Goal: Transaction & Acquisition: Purchase product/service

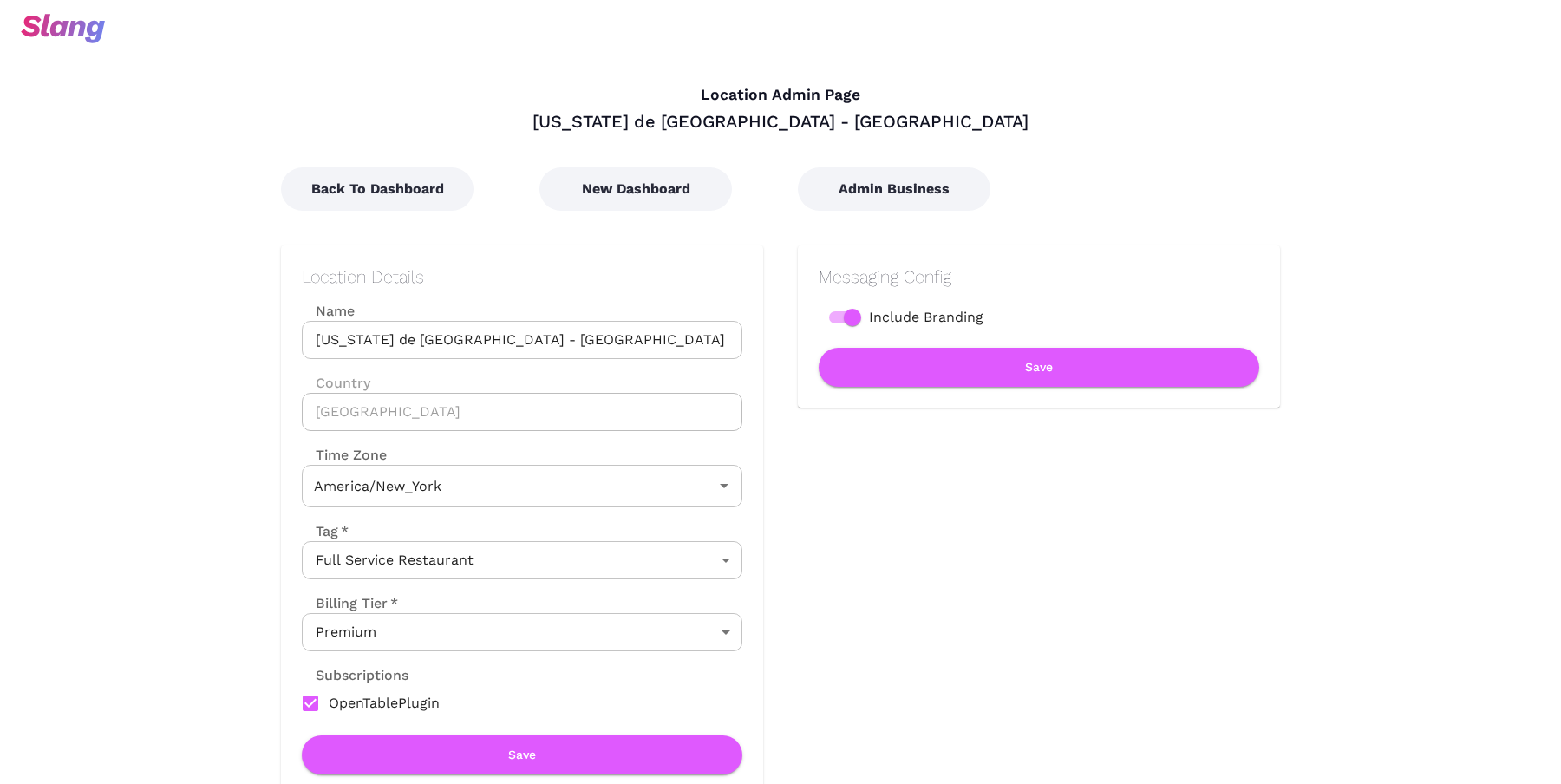
type input "Eastern Time"
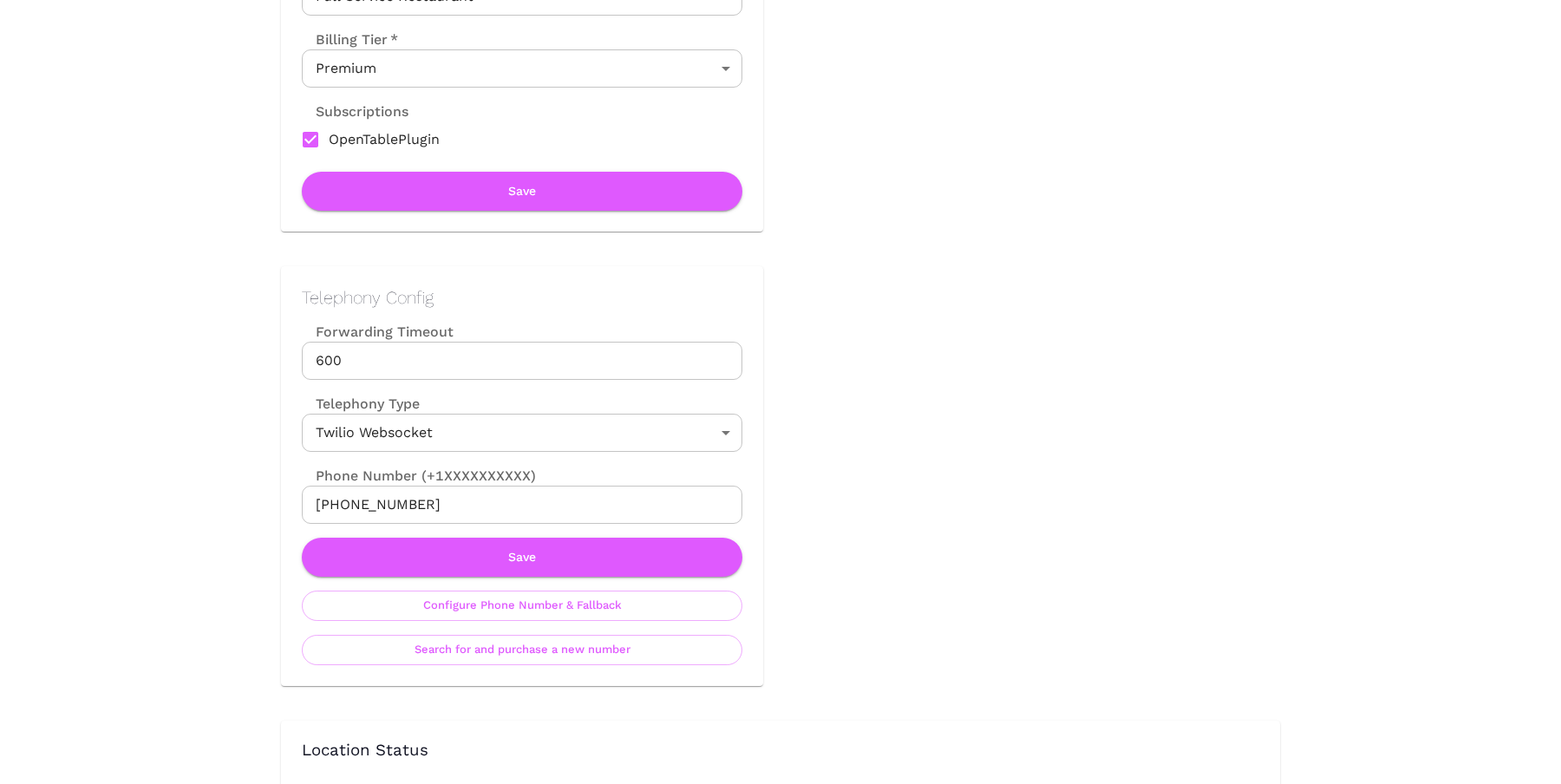
scroll to position [609, 0]
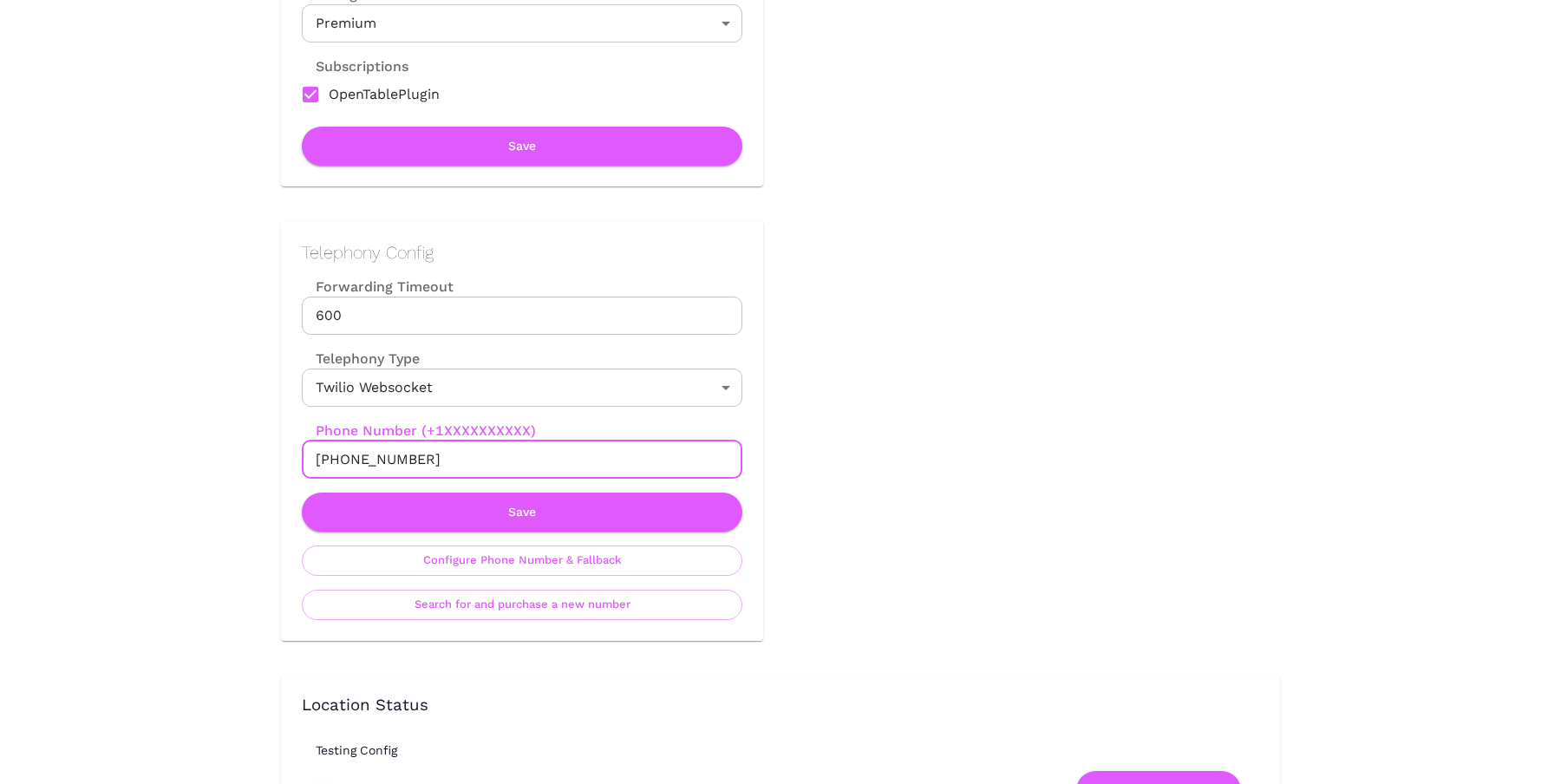
drag, startPoint x: 427, startPoint y: 458, endPoint x: 336, endPoint y: 446, distance: 91.8
click at [336, 446] on input "[PHONE_NUMBER]" at bounding box center [522, 459] width 440 height 38
click at [532, 604] on button "Search for and purchase a new number" at bounding box center [522, 605] width 440 height 30
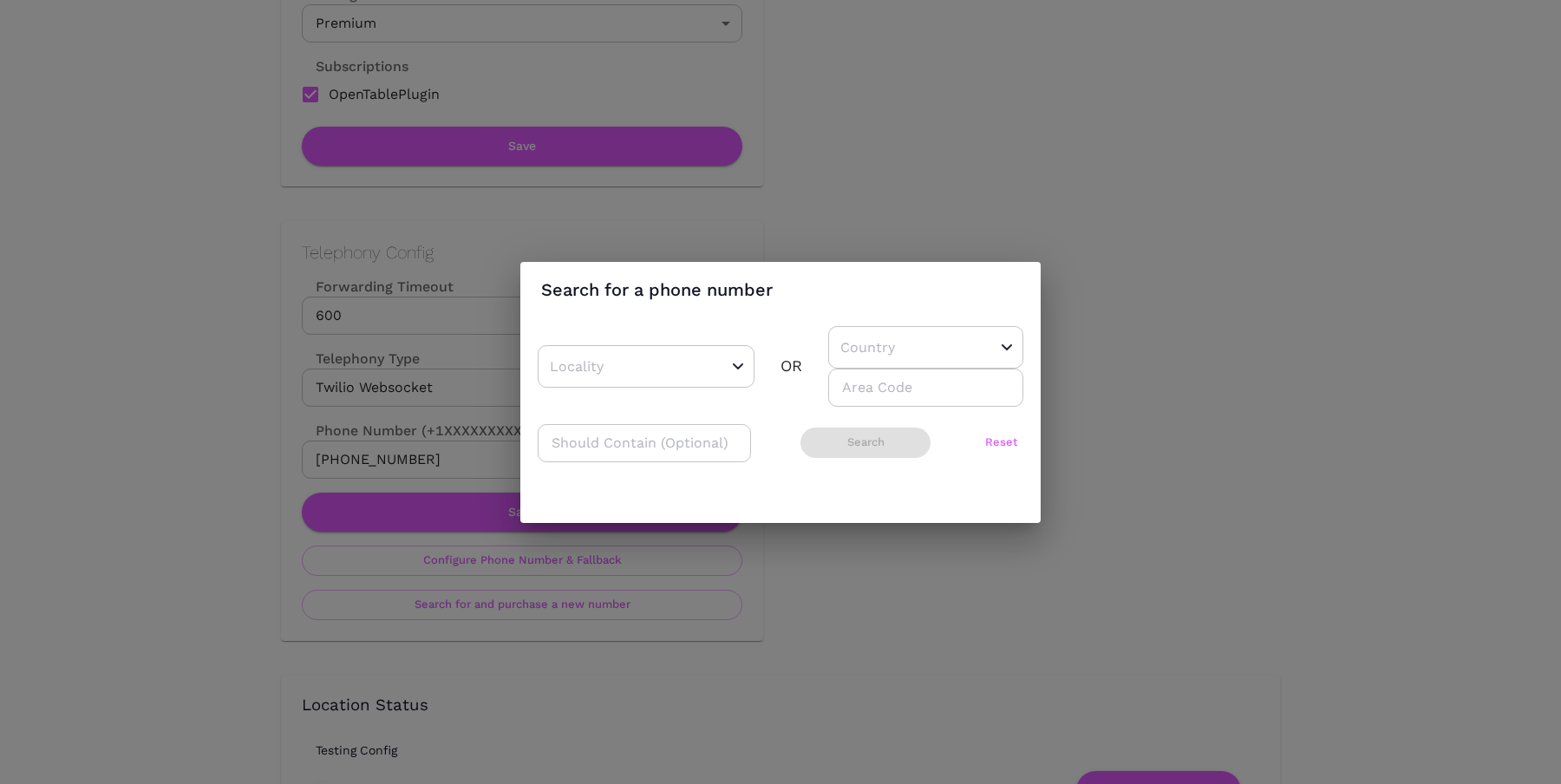
click at [875, 388] on input "number" at bounding box center [926, 387] width 195 height 38
type input "502"
click at [888, 341] on input "text" at bounding box center [899, 347] width 126 height 27
click at [852, 384] on li "US" at bounding box center [922, 391] width 189 height 31
type input "US"
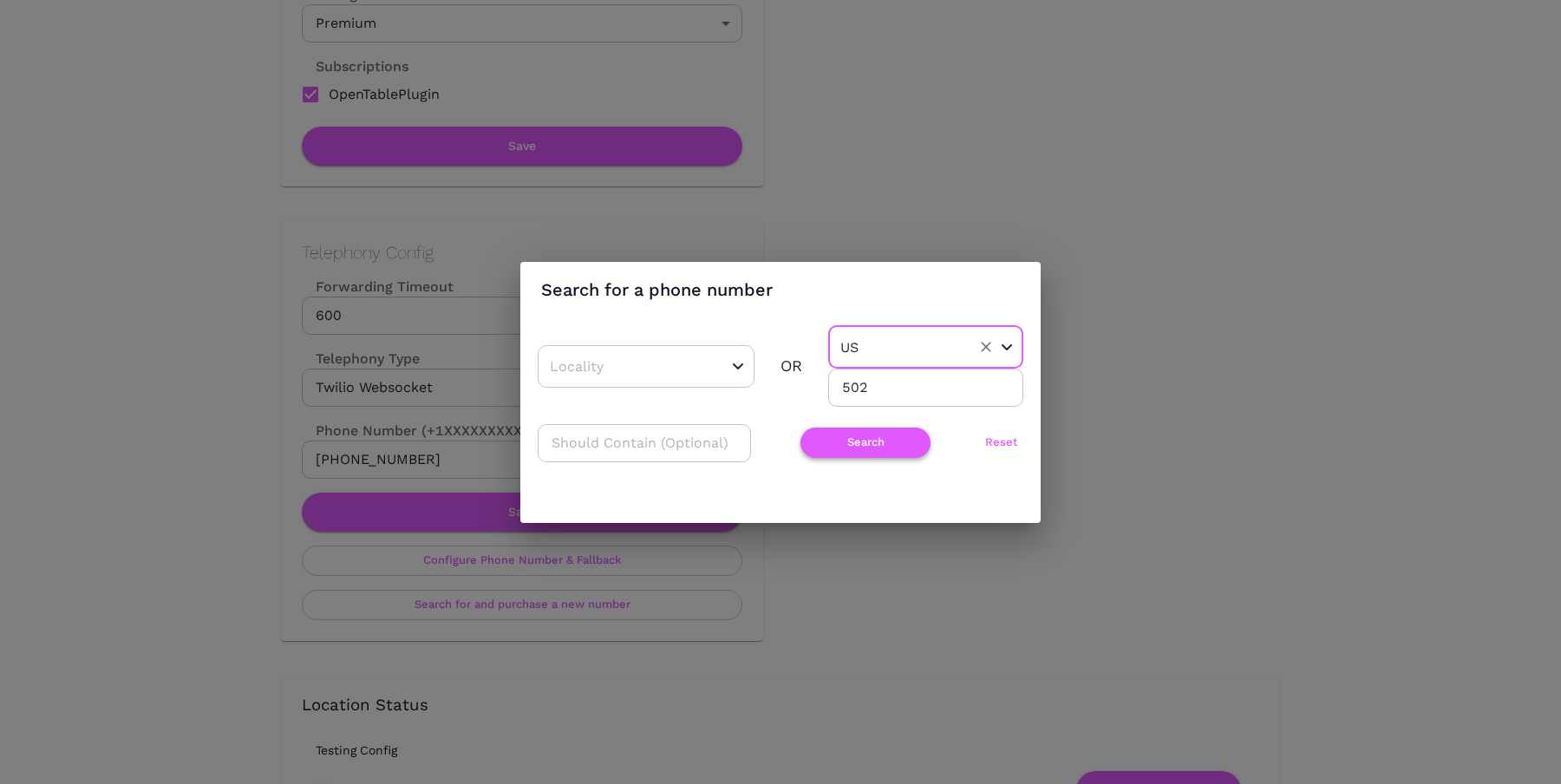
click at [801, 448] on button "Search" at bounding box center [866, 443] width 130 height 30
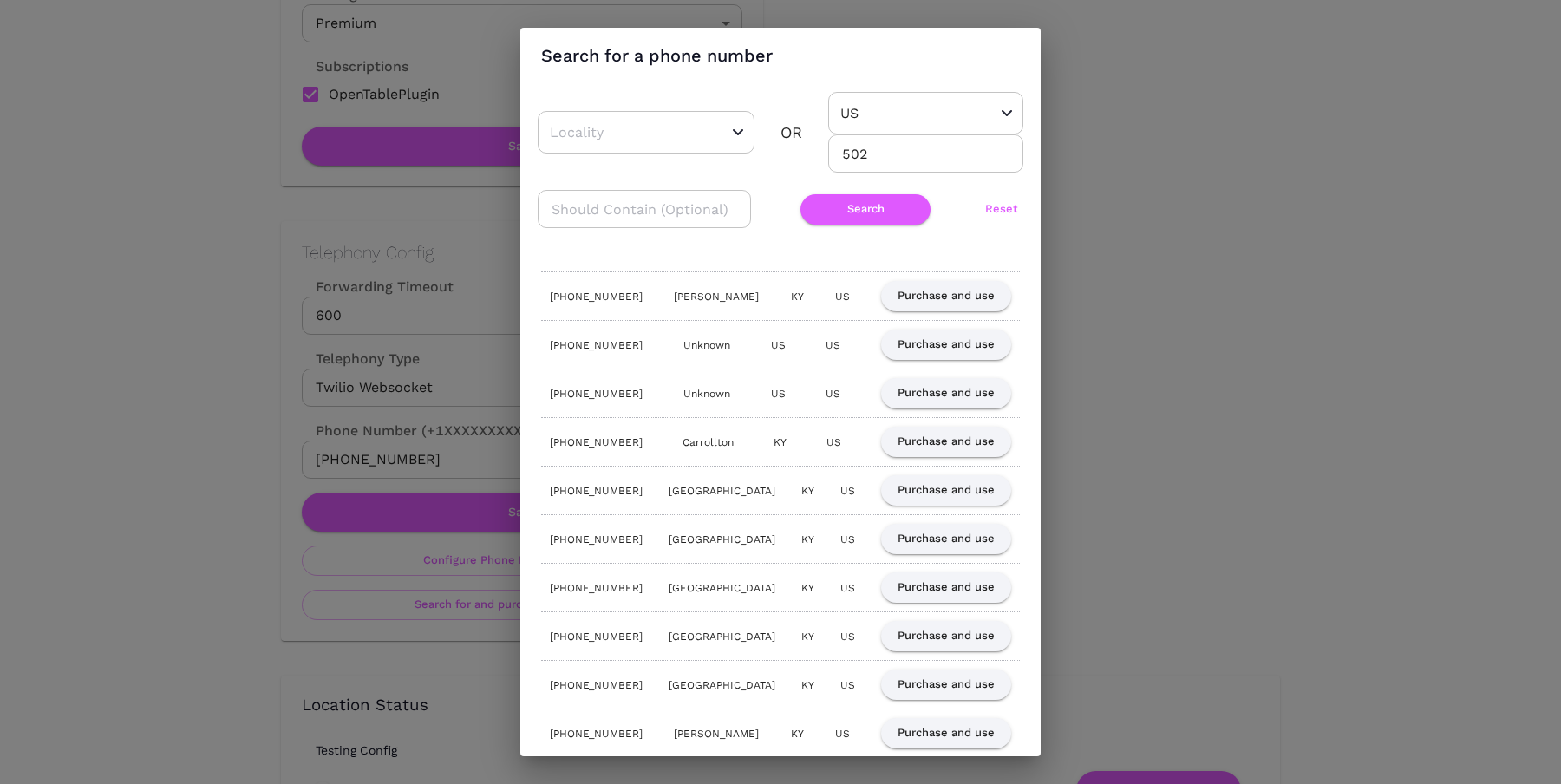
click at [645, 212] on input "text" at bounding box center [644, 208] width 214 height 38
type input "401"
click at [832, 211] on button "Search" at bounding box center [866, 209] width 130 height 30
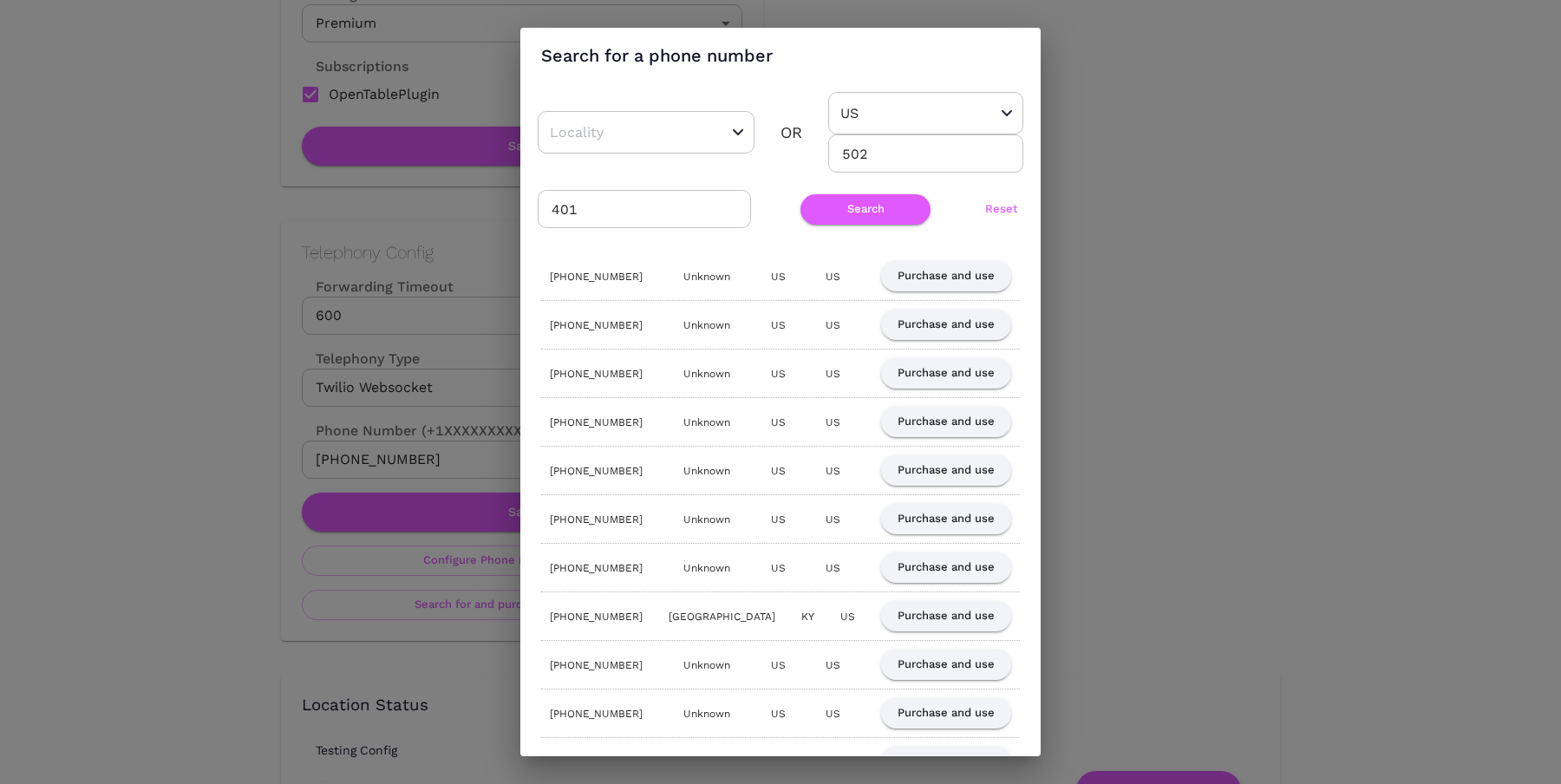
scroll to position [213, 0]
